Goal: Navigation & Orientation: Understand site structure

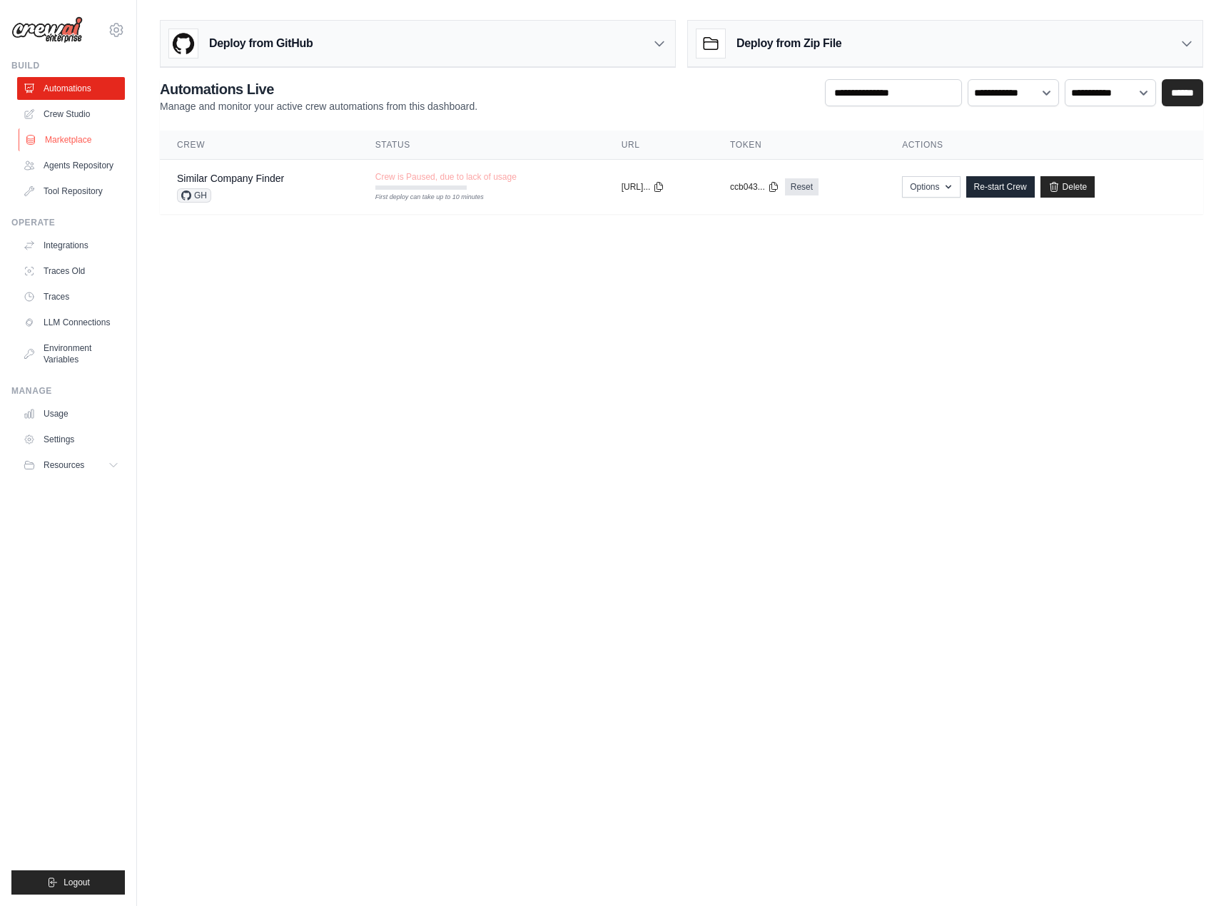
click at [69, 135] on link "Marketplace" at bounding box center [73, 139] width 108 height 23
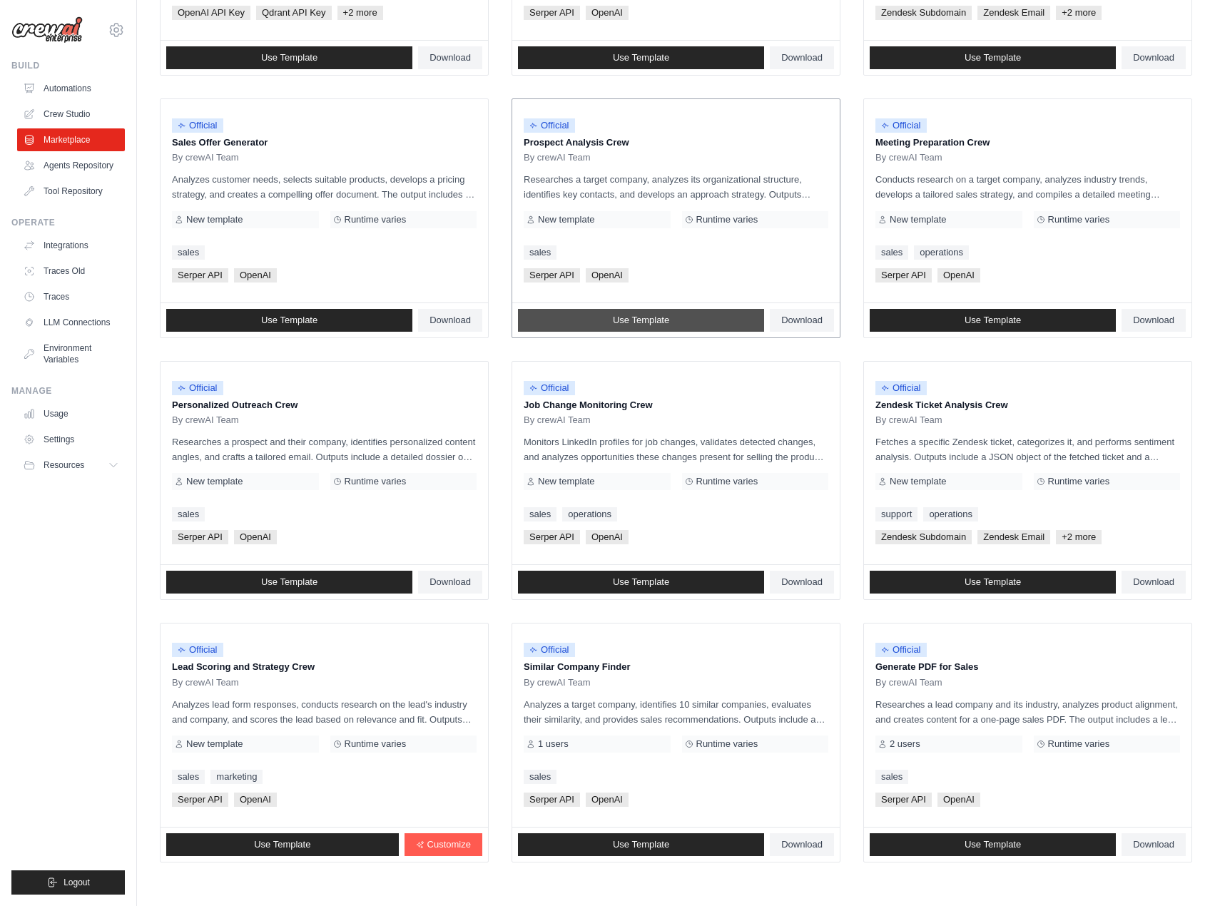
scroll to position [416, 0]
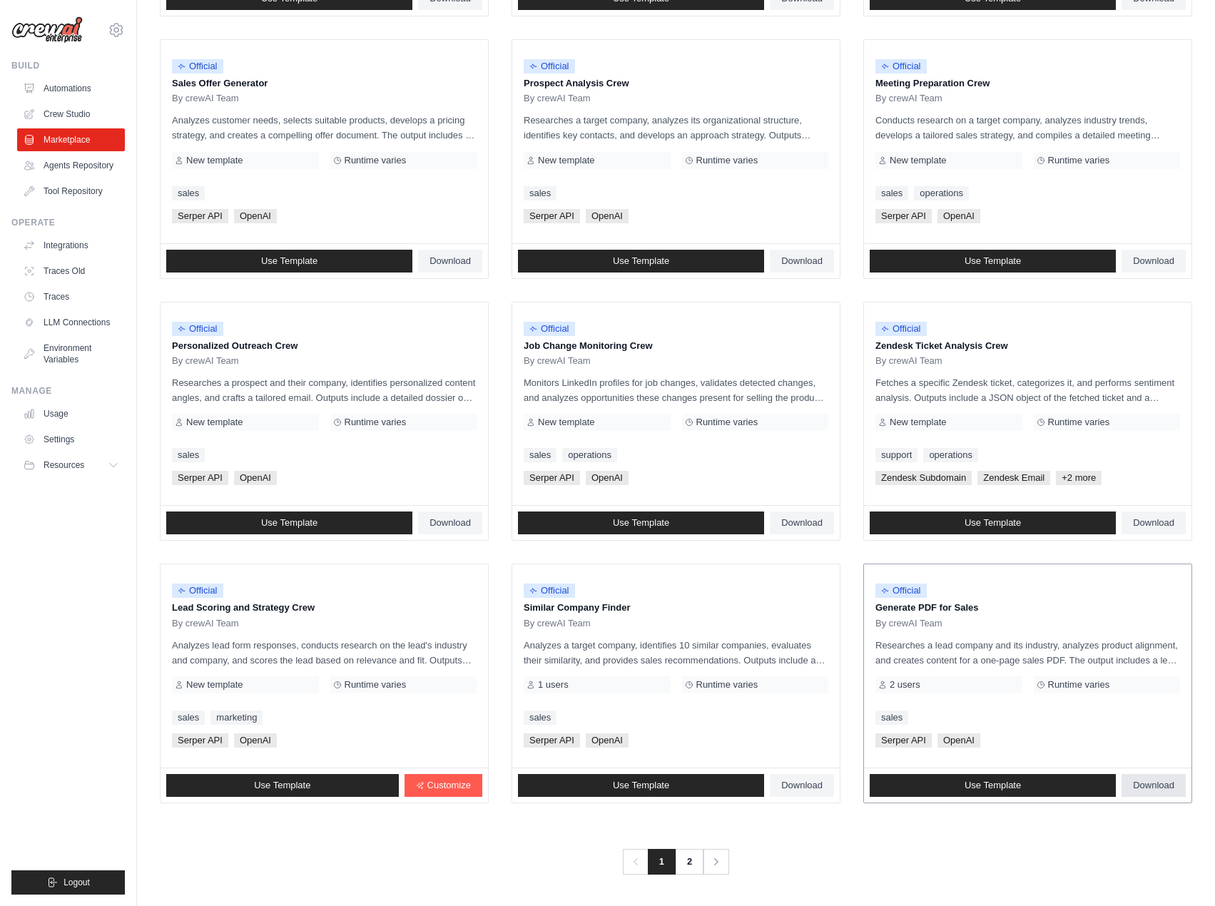
click at [1152, 795] on link "Download" at bounding box center [1153, 785] width 64 height 23
click at [682, 855] on link "2" at bounding box center [690, 862] width 29 height 26
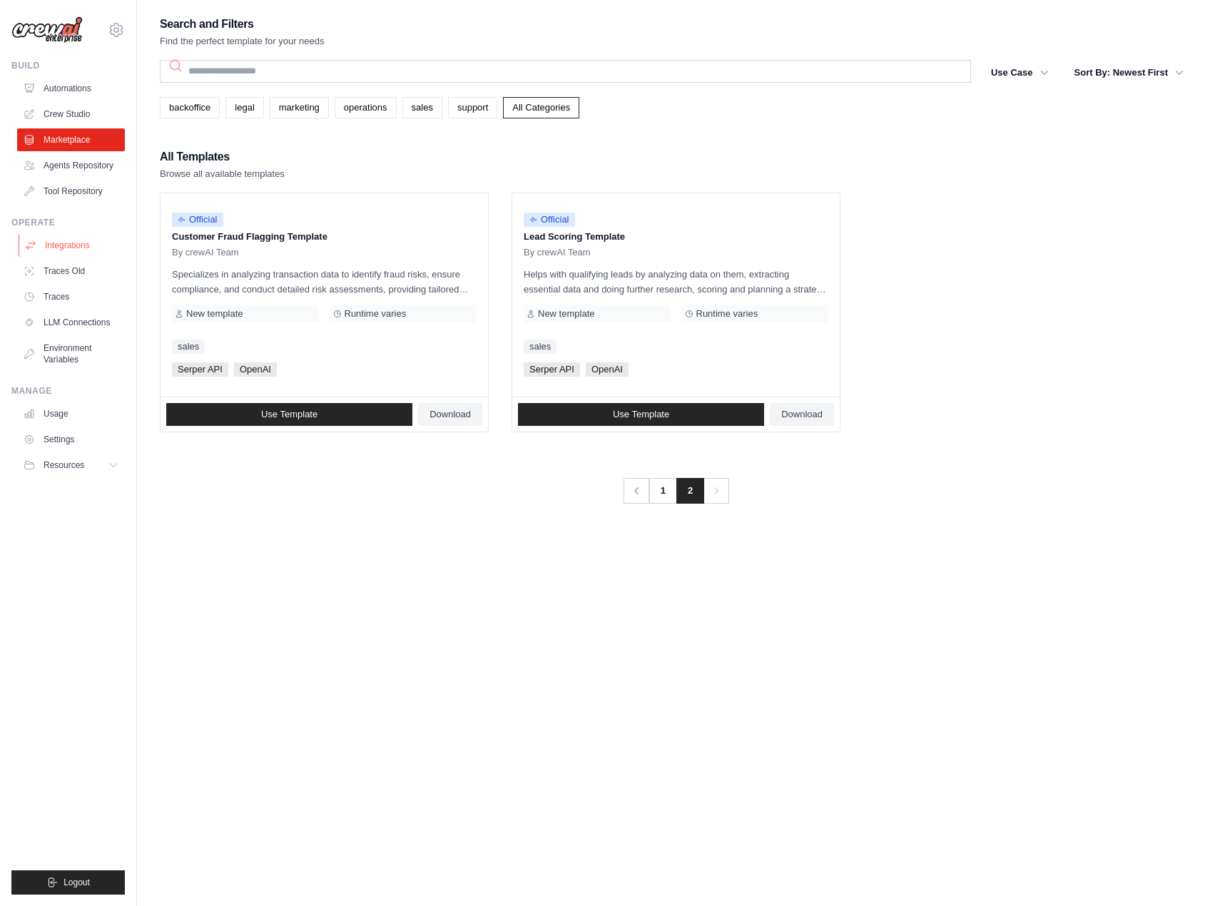
click at [66, 249] on link "Integrations" at bounding box center [73, 245] width 108 height 23
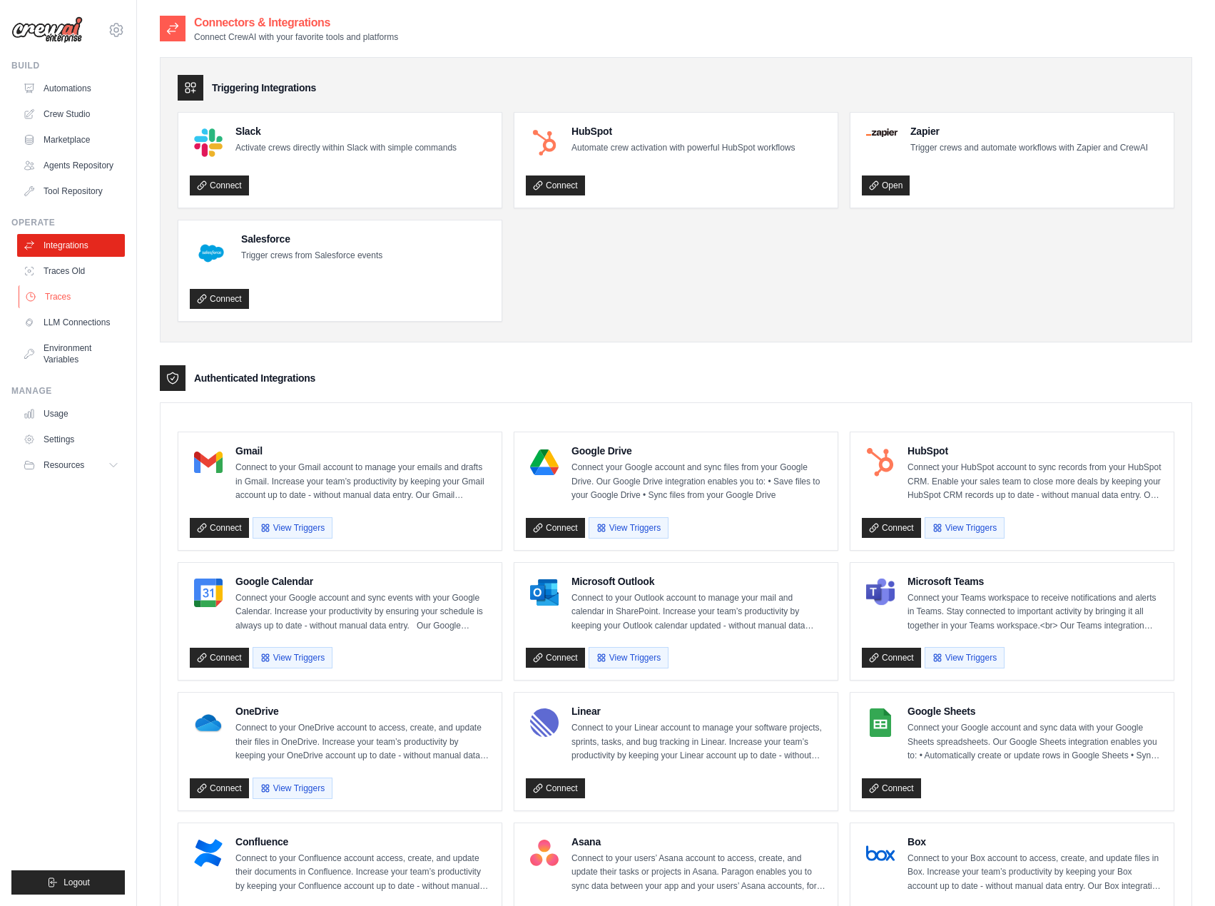
click at [66, 290] on link "Traces" at bounding box center [73, 296] width 108 height 23
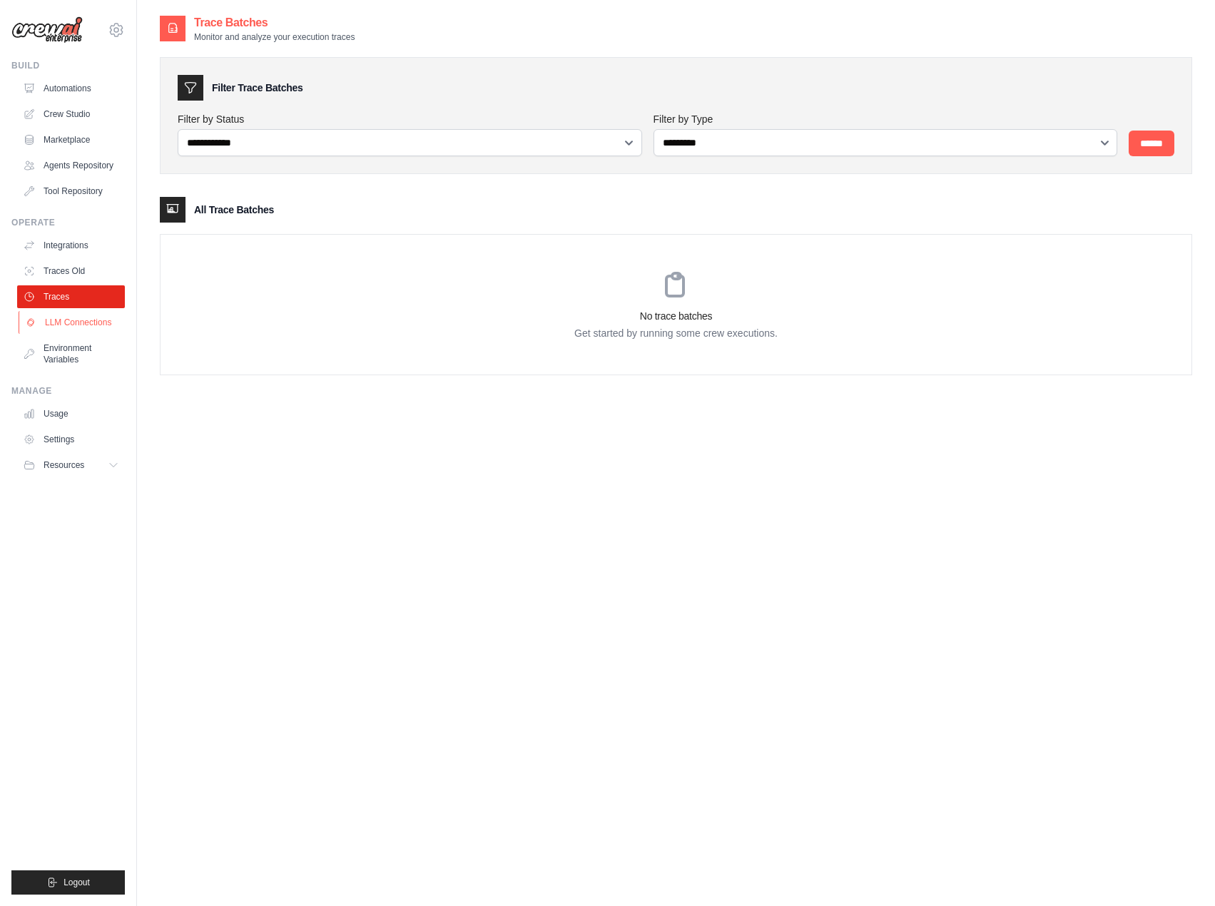
click at [66, 328] on link "LLM Connections" at bounding box center [73, 322] width 108 height 23
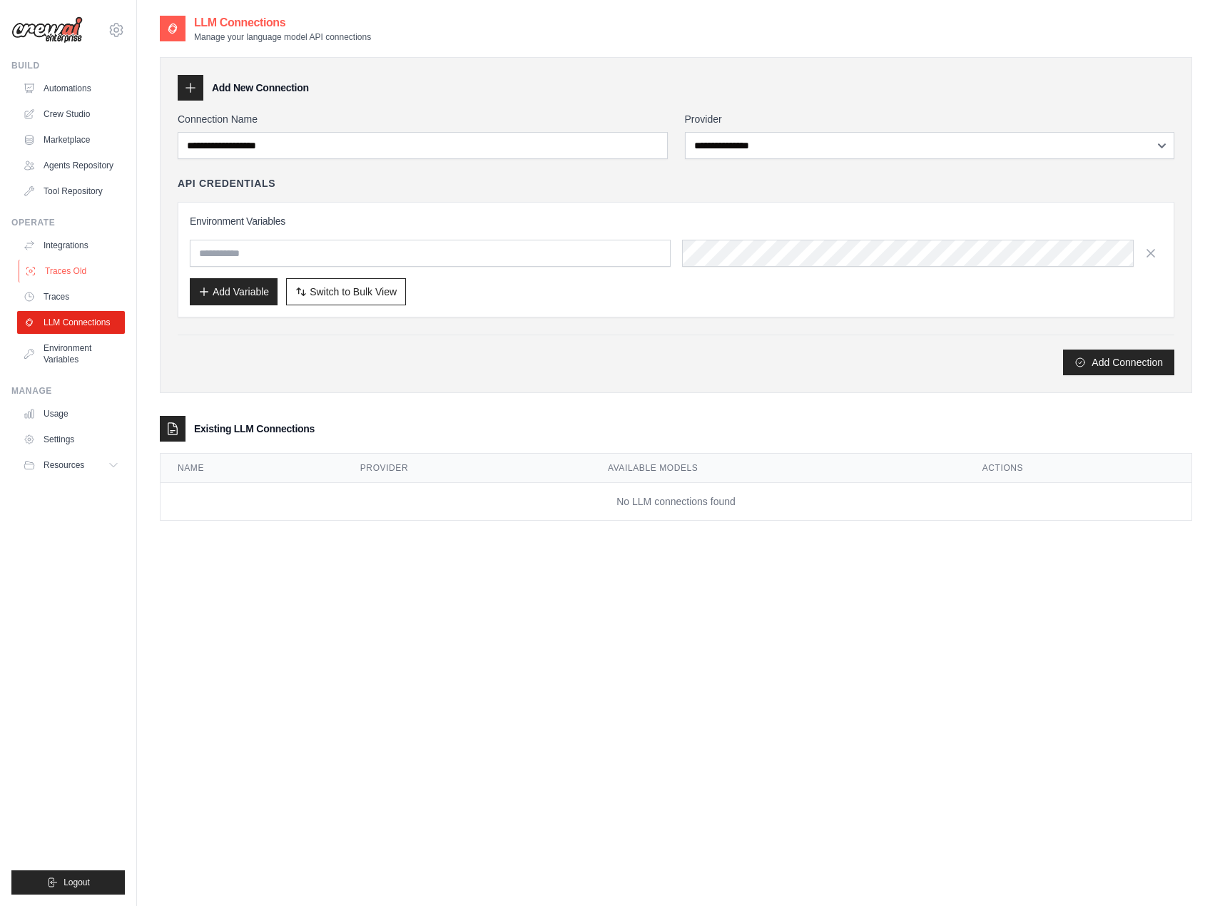
click at [57, 276] on link "Traces Old" at bounding box center [73, 271] width 108 height 23
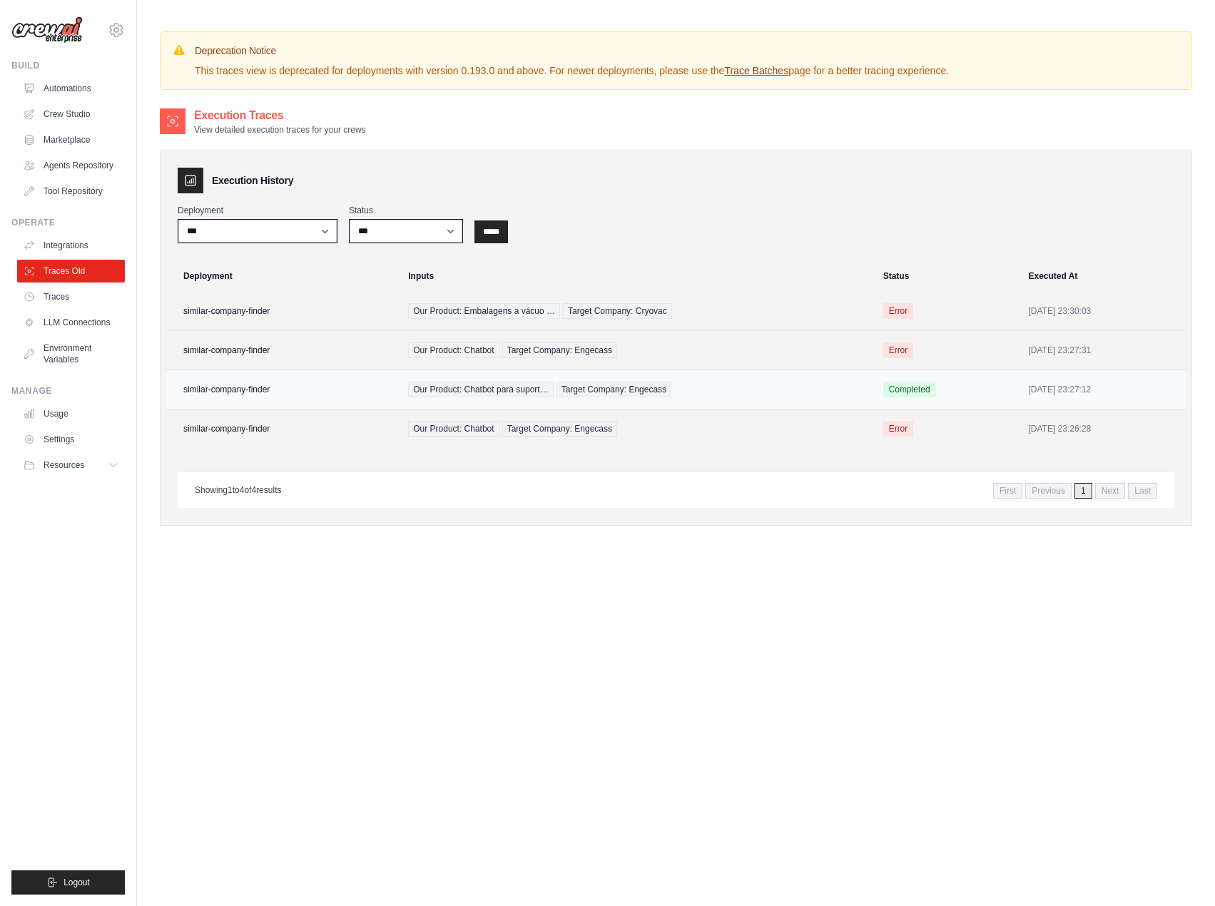
click at [230, 382] on td "similar-company-finder" at bounding box center [282, 389] width 233 height 39
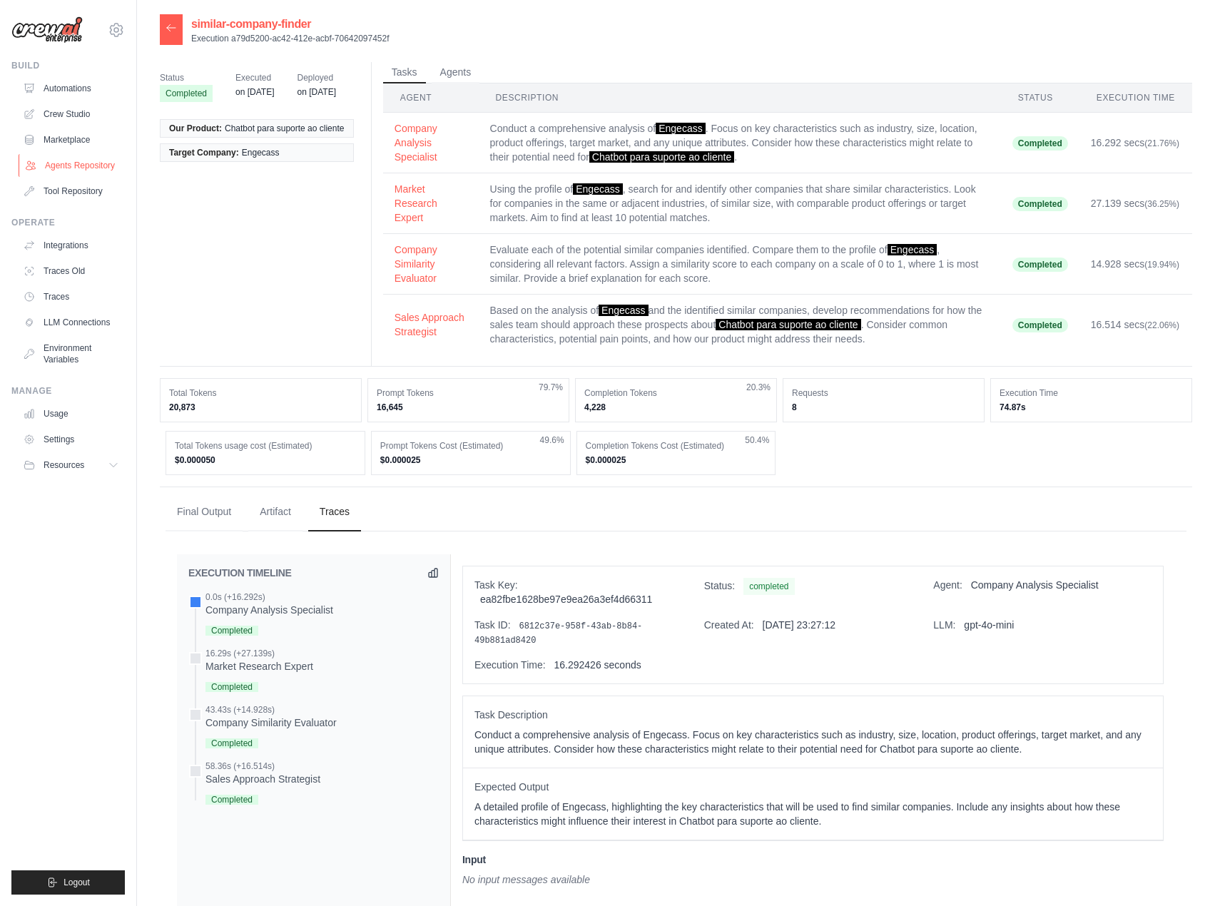
click at [91, 164] on link "Agents Repository" at bounding box center [73, 165] width 108 height 23
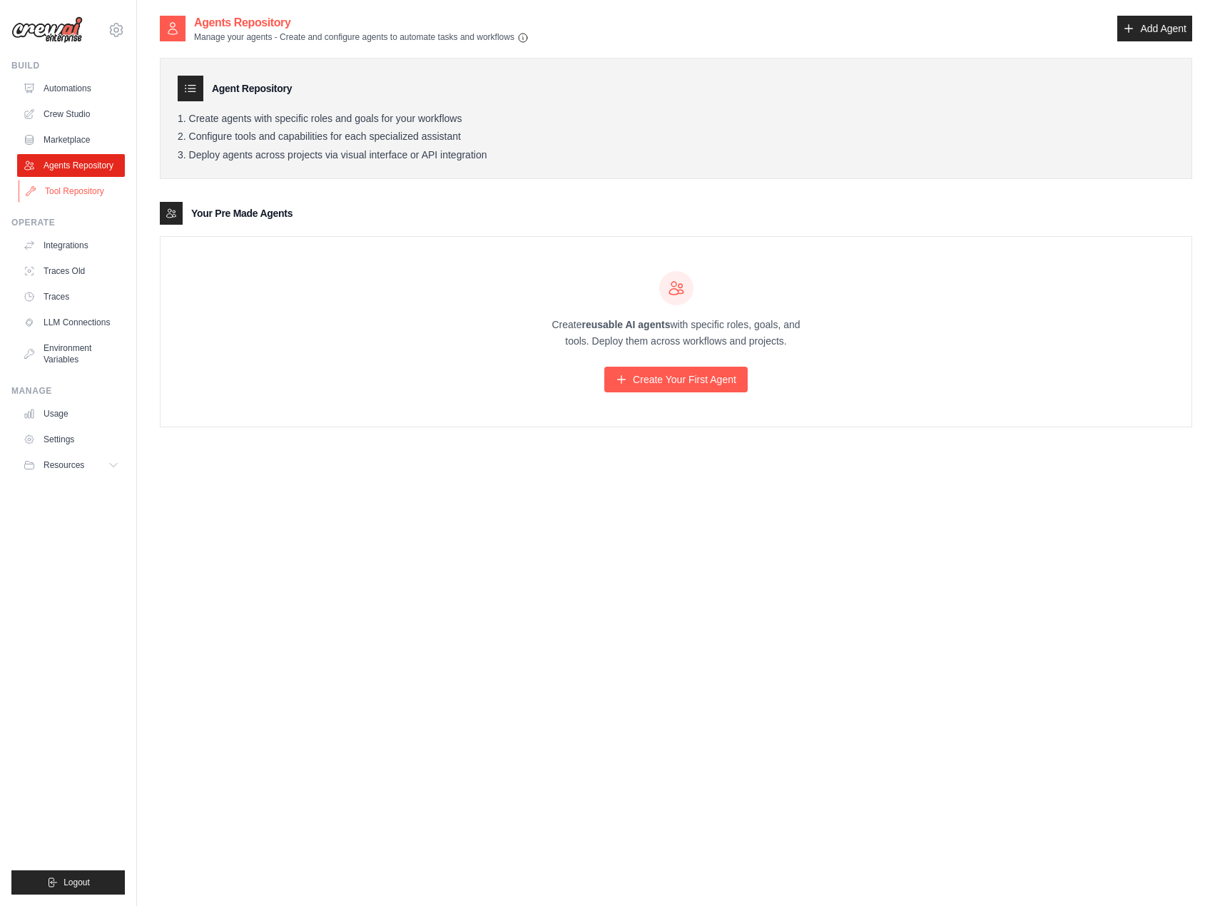
click at [71, 196] on link "Tool Repository" at bounding box center [73, 191] width 108 height 23
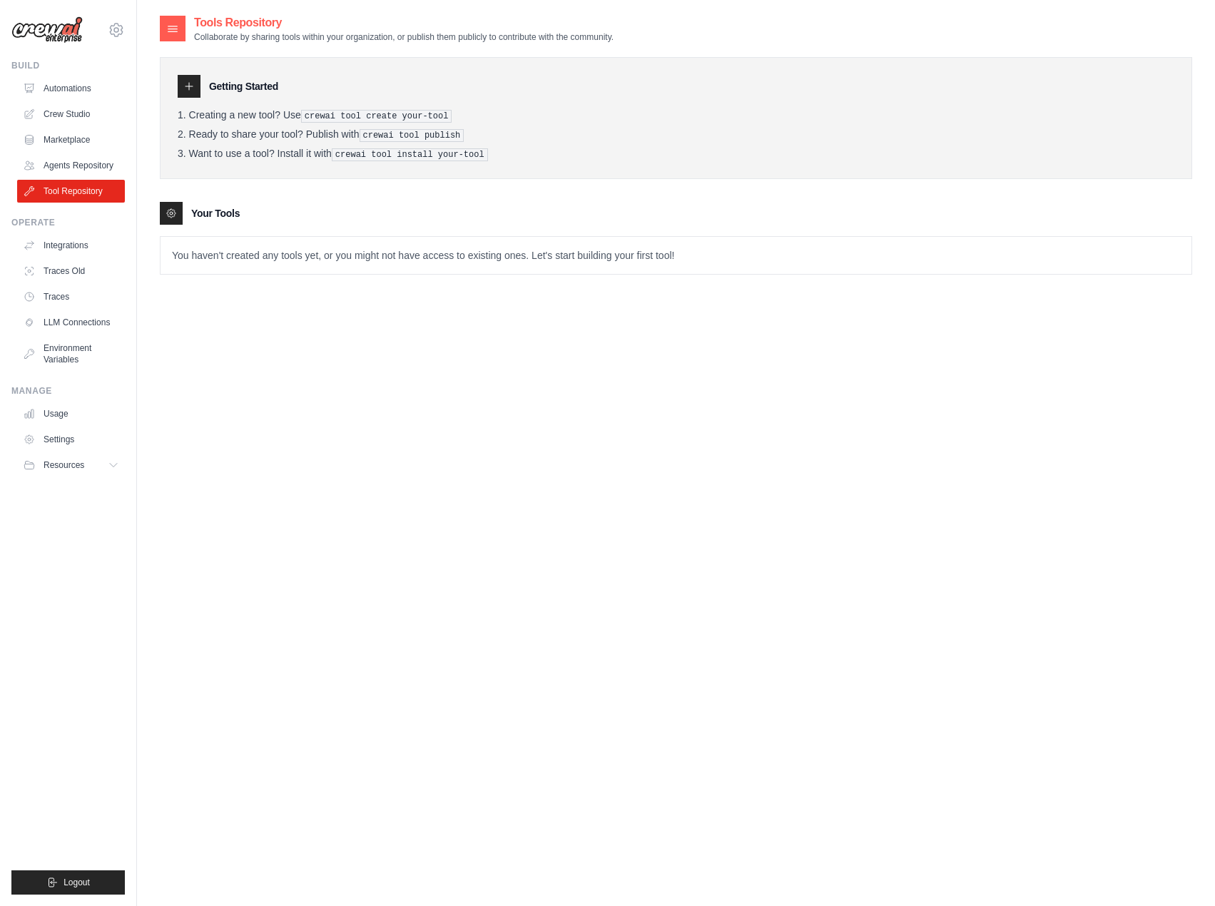
click at [56, 126] on ul "Automations Crew Studio Marketplace Agents Repository Tool Repository" at bounding box center [71, 140] width 108 height 126
click at [51, 106] on link "Crew Studio" at bounding box center [73, 114] width 108 height 23
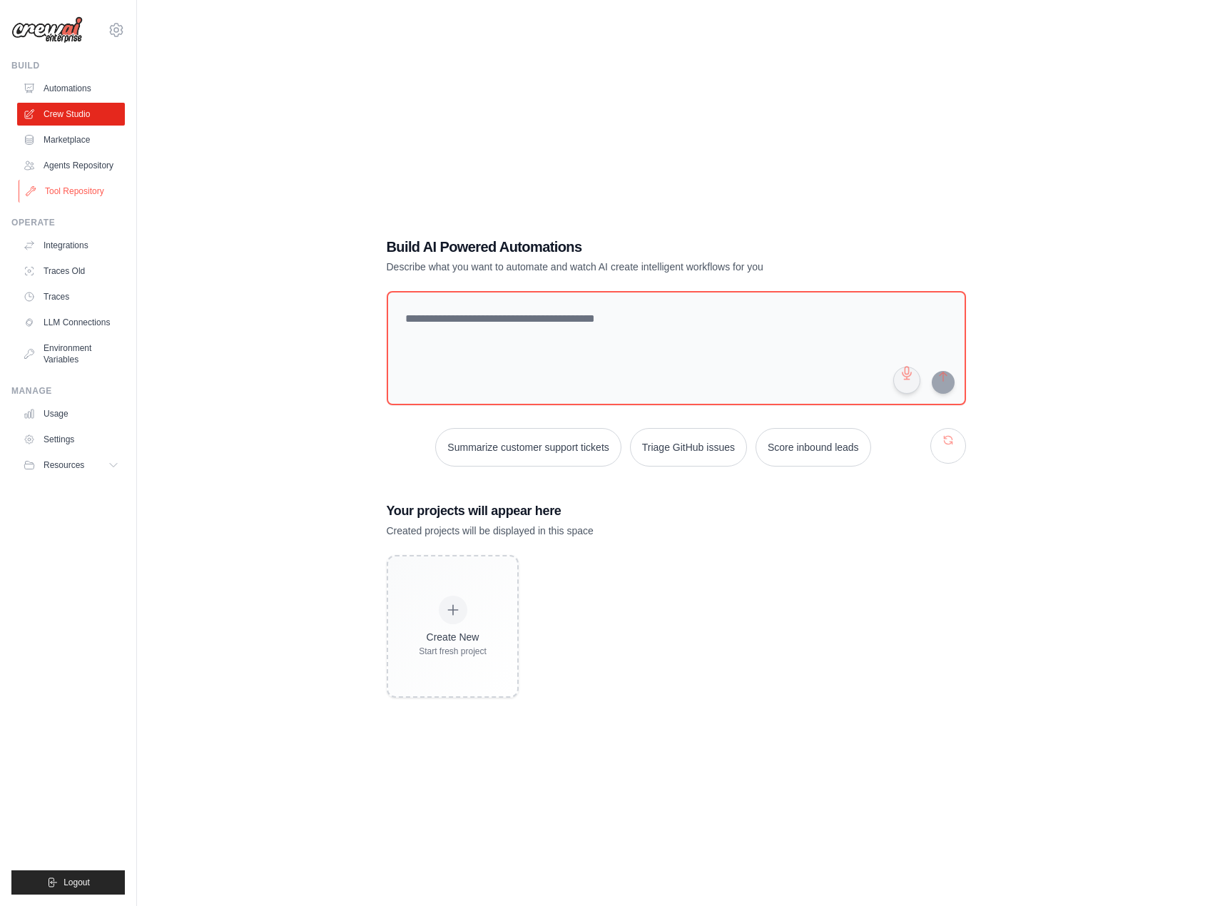
click at [55, 182] on link "Tool Repository" at bounding box center [73, 191] width 108 height 23
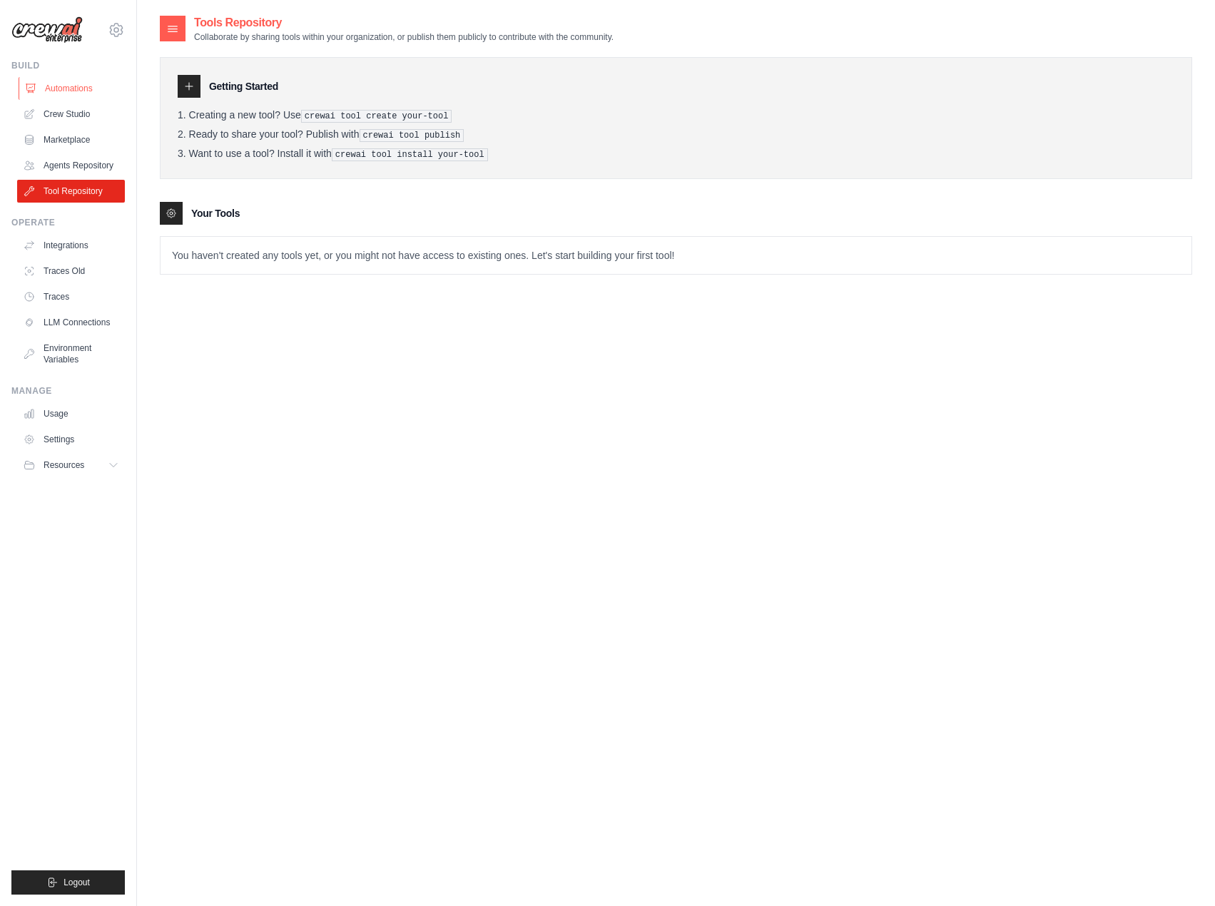
click at [54, 90] on link "Automations" at bounding box center [73, 88] width 108 height 23
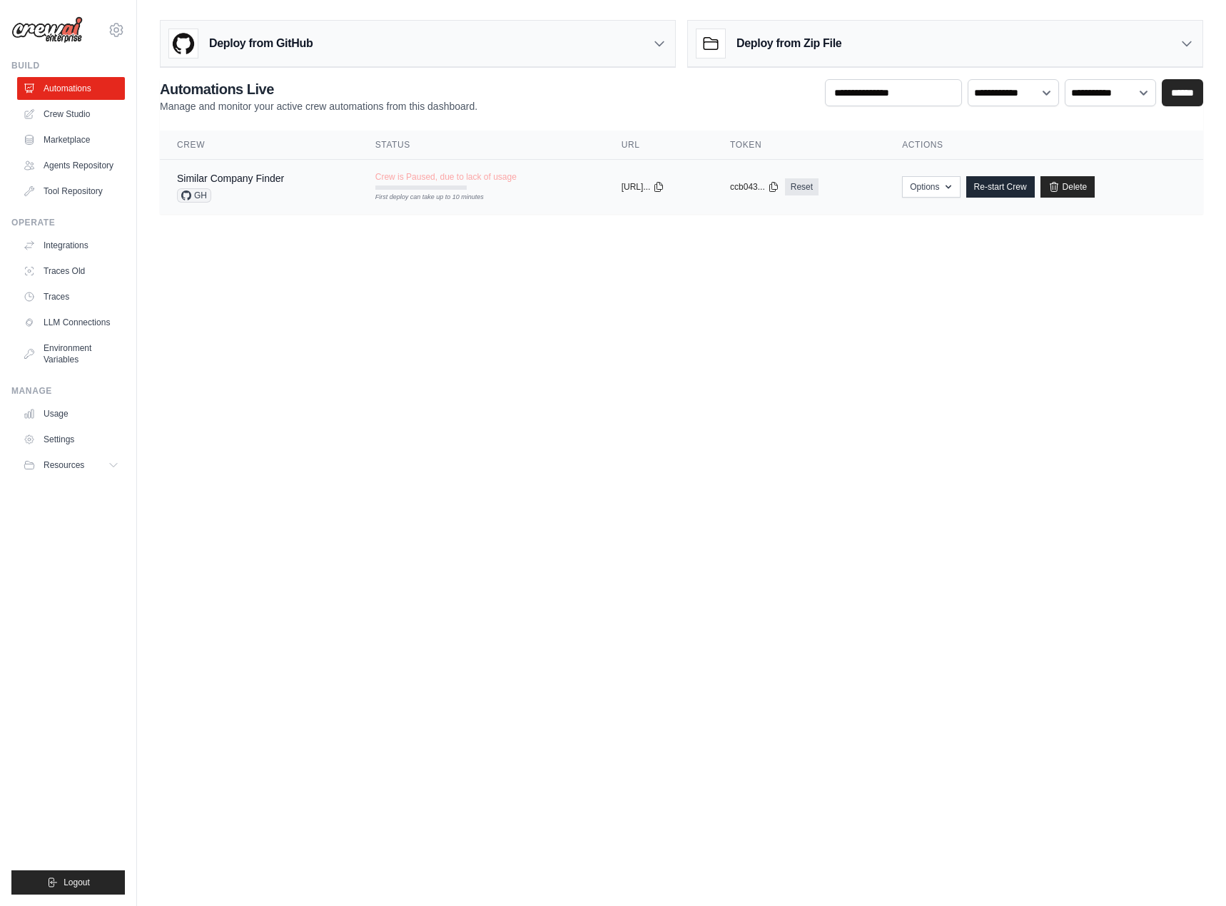
click at [295, 189] on div "Similar Company Finder GH" at bounding box center [259, 186] width 164 height 31
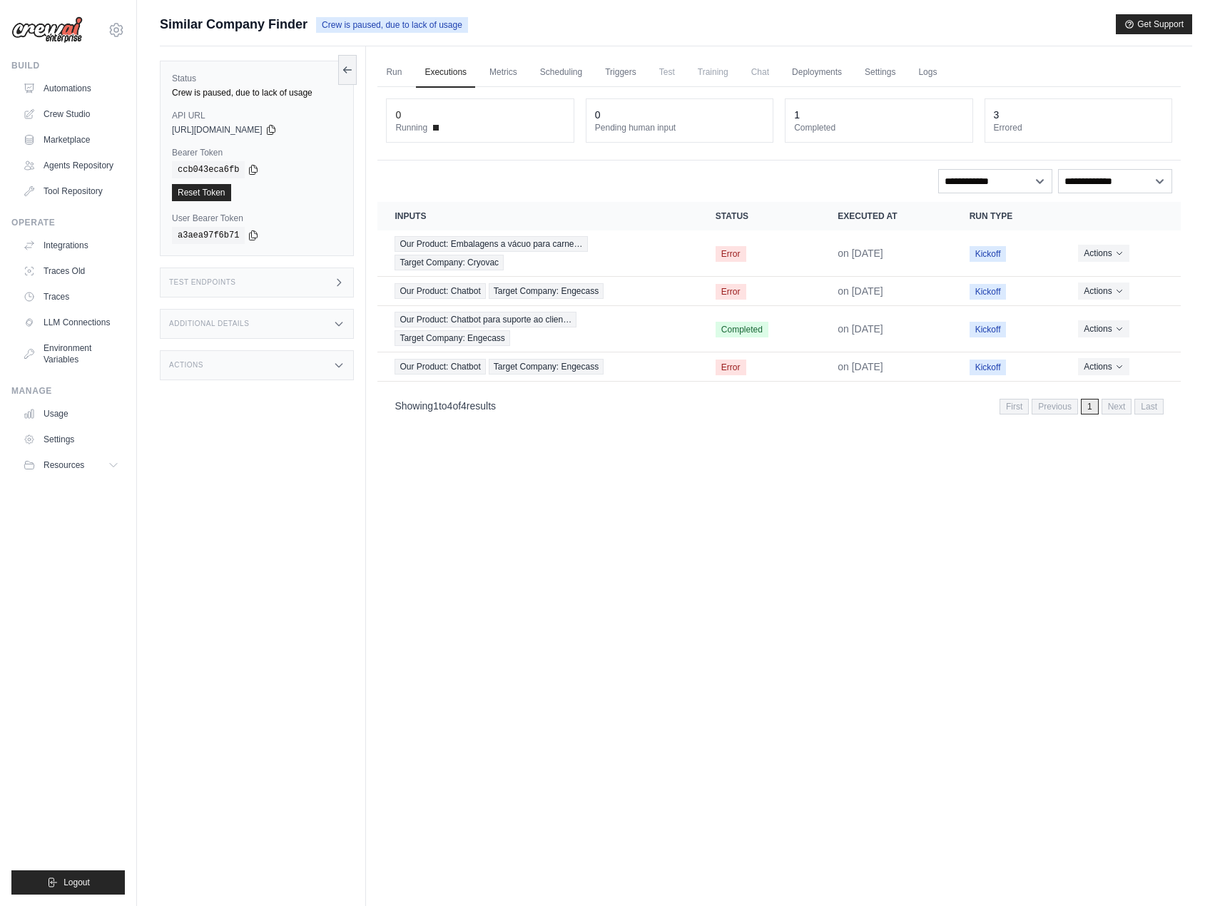
click at [297, 325] on div "Additional Details" at bounding box center [257, 324] width 194 height 30
click at [265, 460] on div "Actions" at bounding box center [257, 449] width 194 height 30
click at [260, 312] on div "Additional Details" at bounding box center [257, 324] width 194 height 30
click at [273, 278] on div "Test Endpoints" at bounding box center [257, 283] width 194 height 30
